Goal: Check status

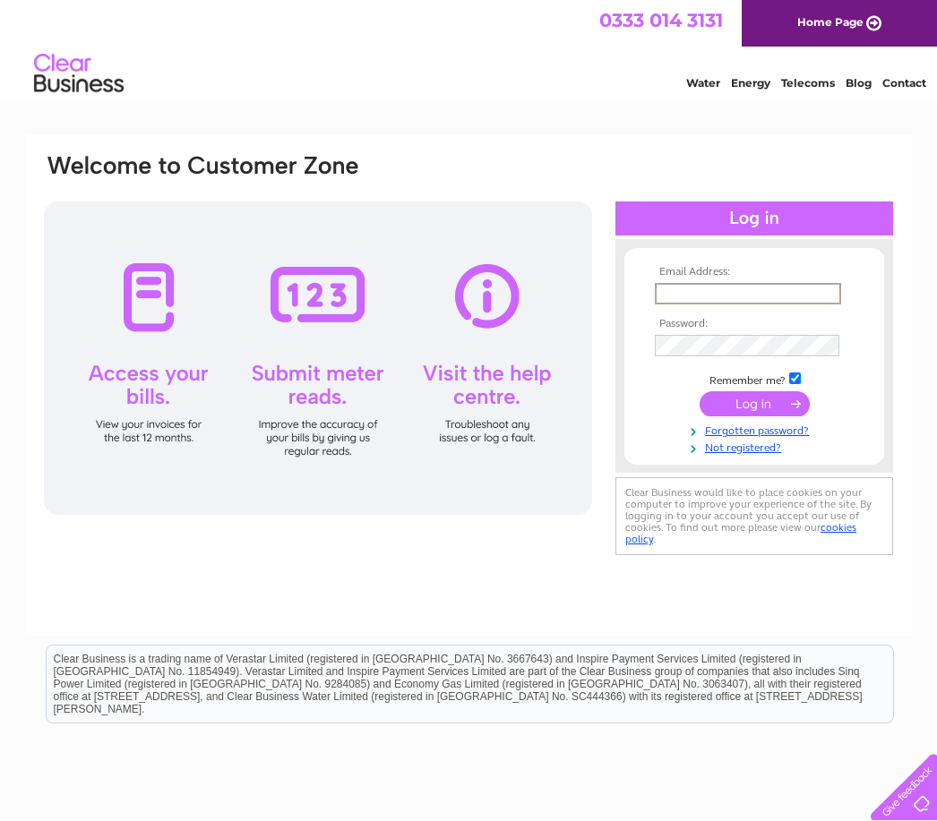
type input "[EMAIL_ADDRESS][DOMAIN_NAME]"
click at [754, 405] on input "submit" at bounding box center [754, 402] width 110 height 25
click at [760, 403] on input "submit" at bounding box center [754, 402] width 110 height 25
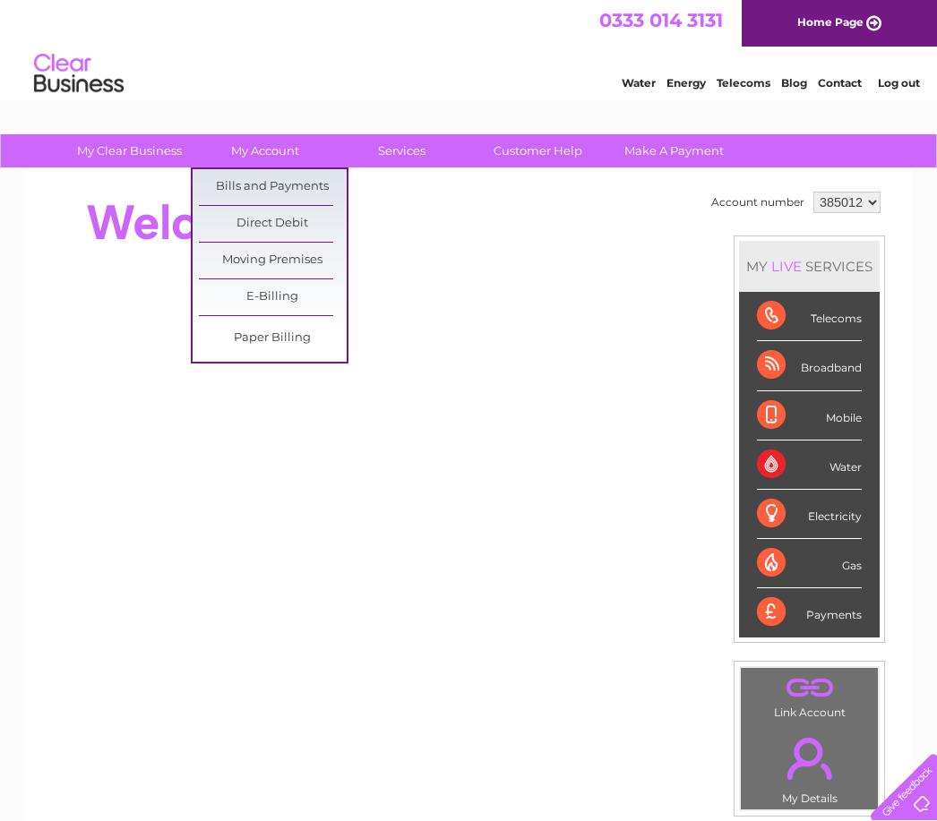
click at [292, 194] on link "Bills and Payments" at bounding box center [273, 187] width 148 height 36
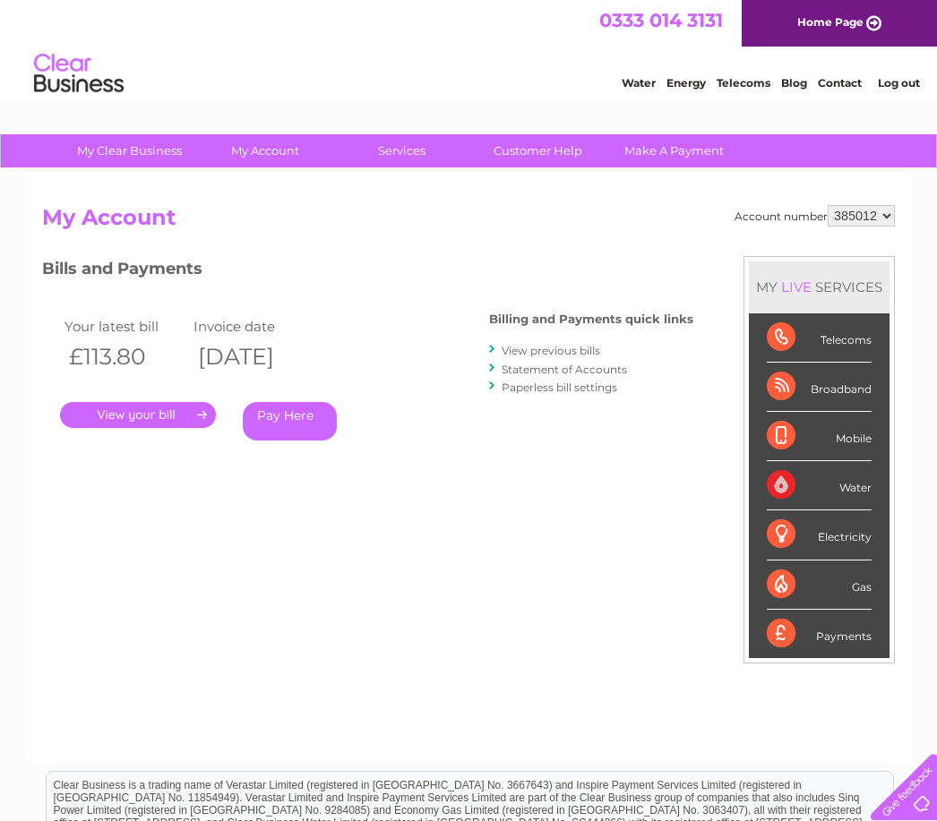
click at [432, 515] on div "Account number 385012 My Account MY LIVE SERVICES Telecoms Broadband Mobile Wat…" at bounding box center [468, 474] width 853 height 539
click at [156, 409] on link "." at bounding box center [138, 415] width 156 height 26
